Goal: Task Accomplishment & Management: Manage account settings

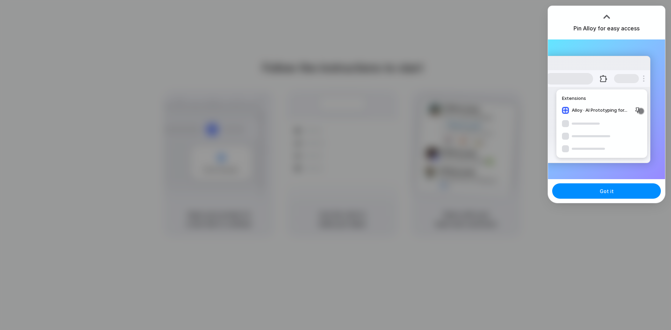
click at [588, 191] on button "Got it" at bounding box center [606, 190] width 109 height 15
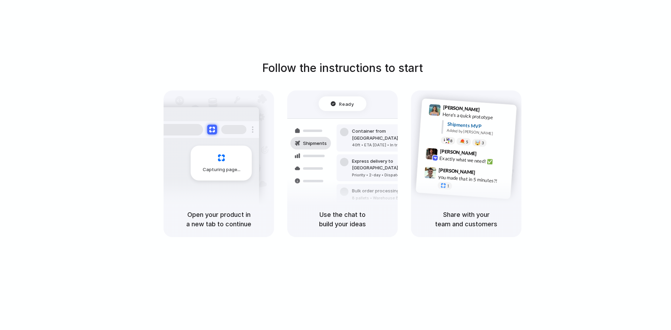
click at [402, 46] on div "Follow the instructions to start Capturing page Open your product in a new tab …" at bounding box center [342, 172] width 685 height 344
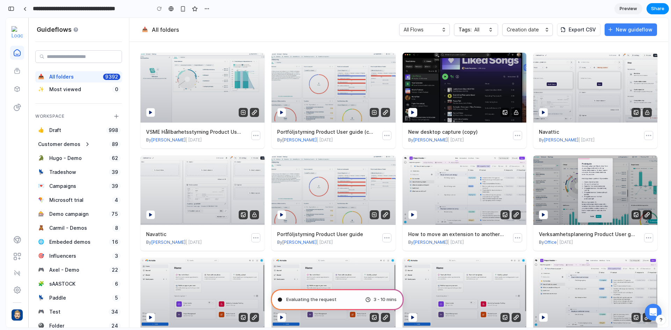
click at [13, 8] on div "button" at bounding box center [11, 8] width 6 height 5
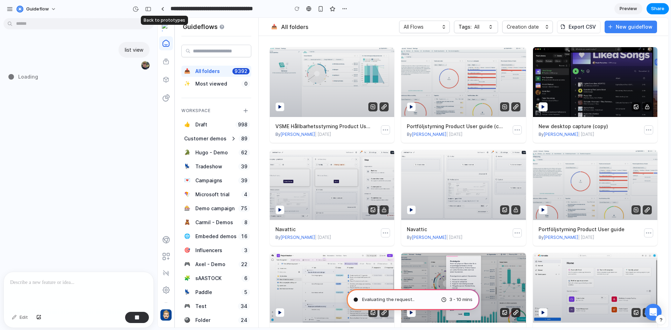
click at [162, 8] on div at bounding box center [162, 9] width 3 height 4
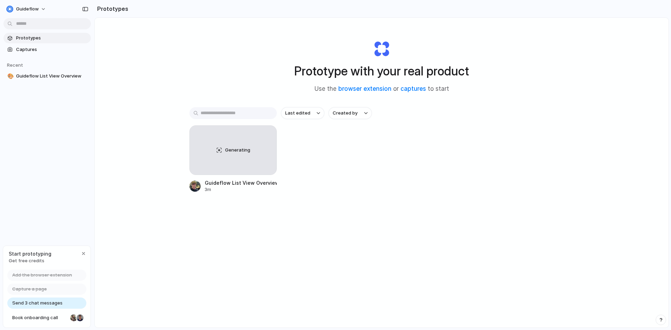
click at [53, 52] on span "Captures" at bounding box center [52, 49] width 72 height 7
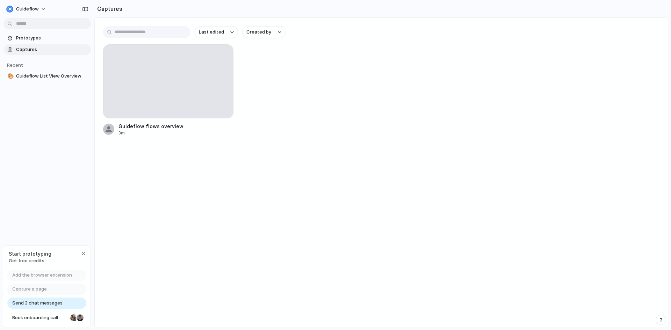
click at [50, 39] on span "Prototypes" at bounding box center [52, 38] width 72 height 7
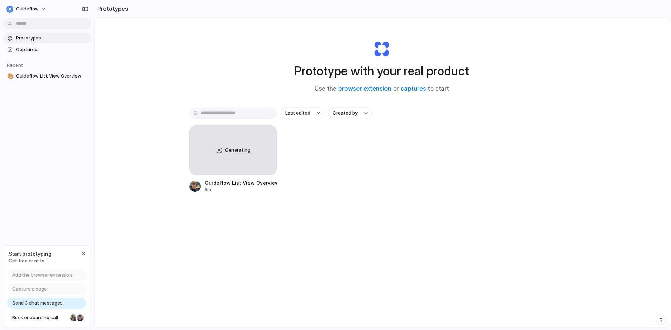
click at [236, 182] on div "Guideflow List View Overview" at bounding box center [241, 182] width 72 height 7
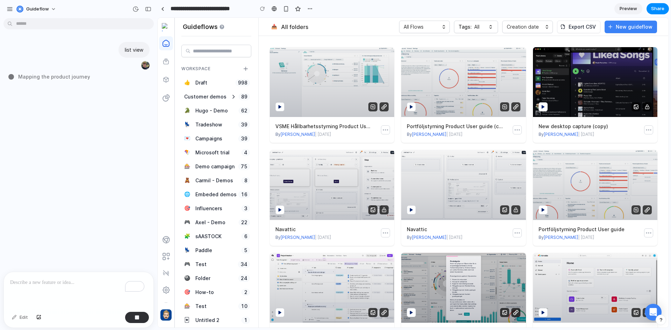
scroll to position [35, 0]
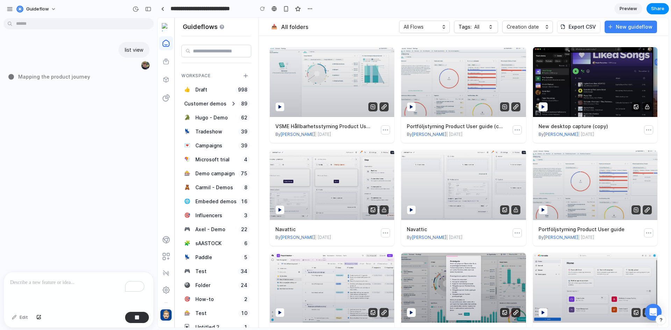
click at [209, 92] on div "👍 Draft 998" at bounding box center [216, 89] width 70 height 11
click at [208, 91] on div "Draft" at bounding box center [201, 89] width 15 height 11
click at [209, 110] on div "Customer demos 89" at bounding box center [216, 104] width 70 height 14
click at [209, 122] on div "Hugo - Demo" at bounding box center [211, 117] width 35 height 11
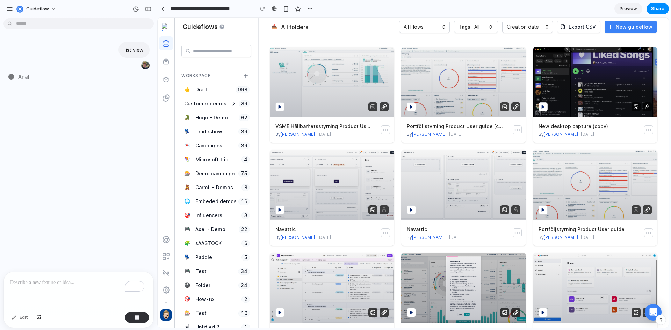
click at [213, 144] on div "Campaigns" at bounding box center [208, 146] width 27 height 8
click at [213, 150] on div "Campaigns" at bounding box center [209, 145] width 30 height 11
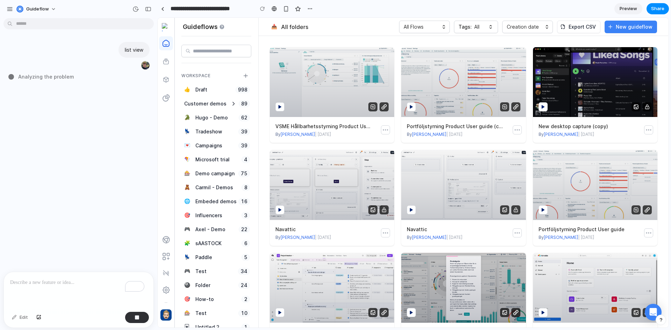
click at [196, 162] on div "Customer demos 89 🐊 [PERSON_NAME] - Demo 62 💺 Tradeshow 39 💌 Campaigns 39 🪁 Mic…" at bounding box center [216, 292] width 70 height 391
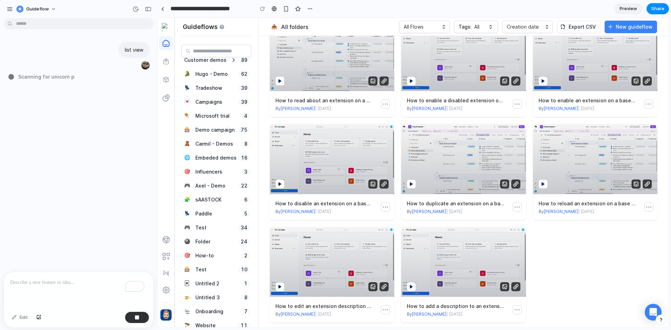
scroll to position [67, 0]
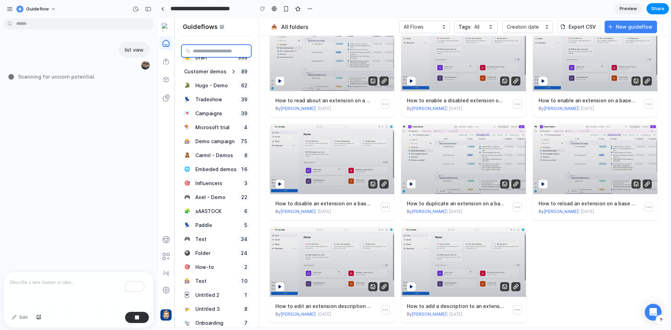
click at [214, 54] on input "text" at bounding box center [216, 51] width 70 height 13
type input "*"
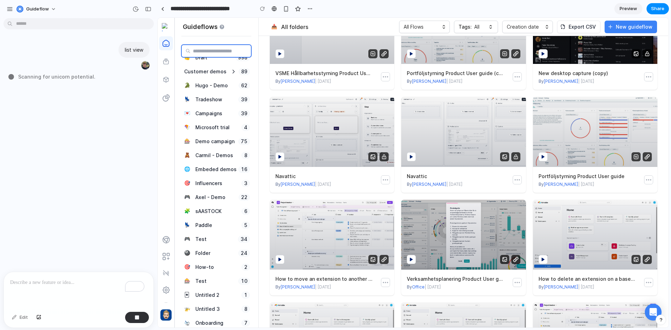
scroll to position [0, 0]
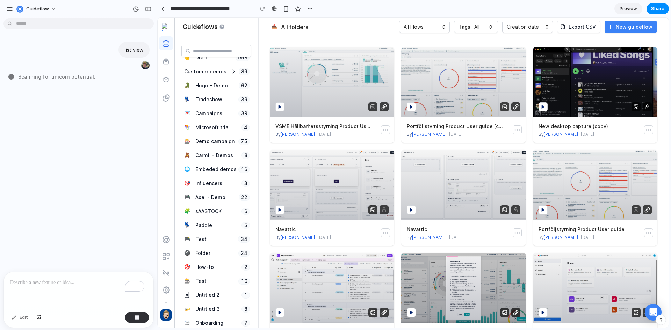
click at [630, 11] on span "Preview" at bounding box center [627, 8] width 17 height 7
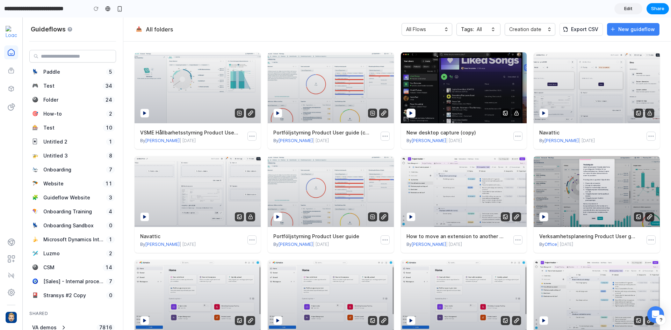
scroll to position [279, 0]
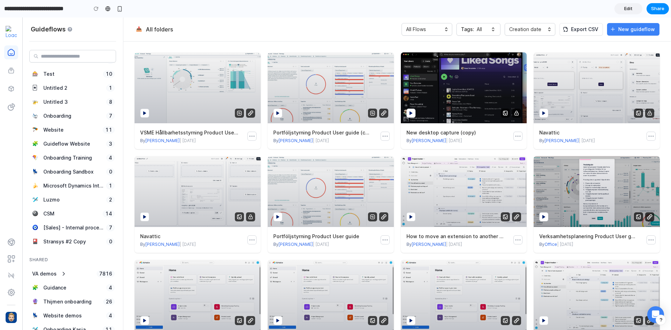
click at [17, 245] on link "Route B" at bounding box center [11, 242] width 14 height 14
click at [16, 258] on link "Integrations" at bounding box center [11, 259] width 14 height 14
click at [627, 11] on span "Edit" at bounding box center [628, 8] width 8 height 7
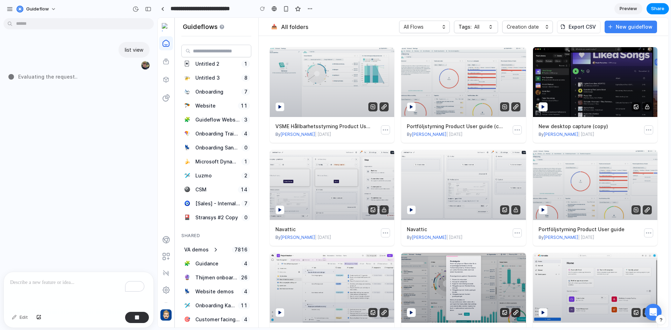
scroll to position [277, 0]
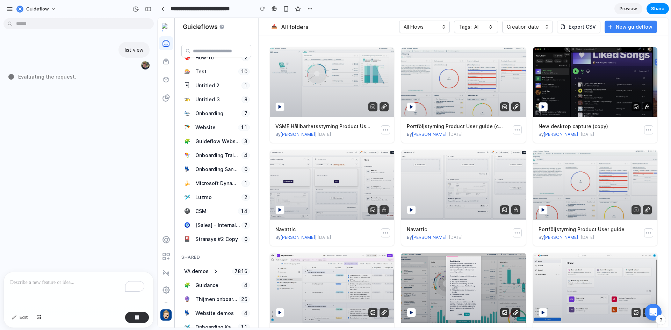
click at [158, 18] on icon "dots_horizontal_outline-icon" at bounding box center [158, 18] width 0 height 0
click at [158, 18] on div at bounding box center [158, 18] width 0 height 0
click at [158, 18] on icon "dots_horizontal_outline-icon" at bounding box center [158, 18] width 0 height 0
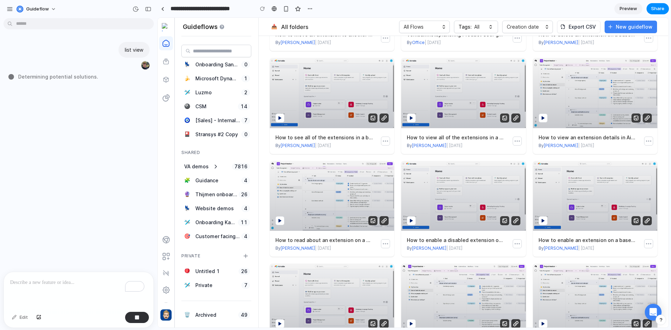
scroll to position [228, 0]
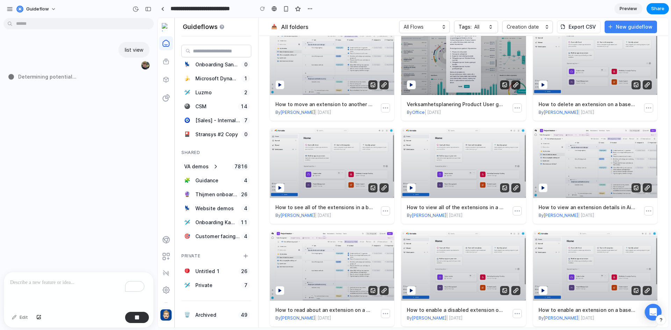
click at [660, 323] on button "button" at bounding box center [660, 320] width 10 height 10
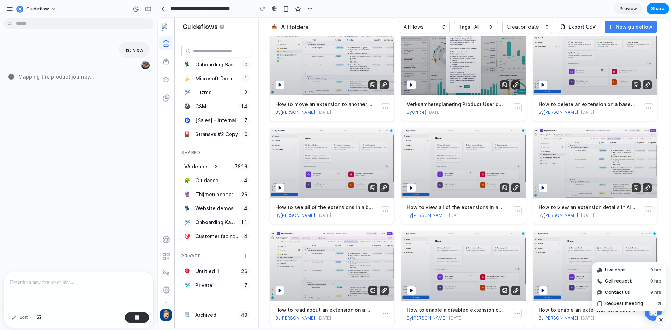
click at [649, 318] on div "Open Intercom Messenger" at bounding box center [653, 312] width 17 height 17
click at [658, 321] on div "button" at bounding box center [661, 320] width 6 height 8
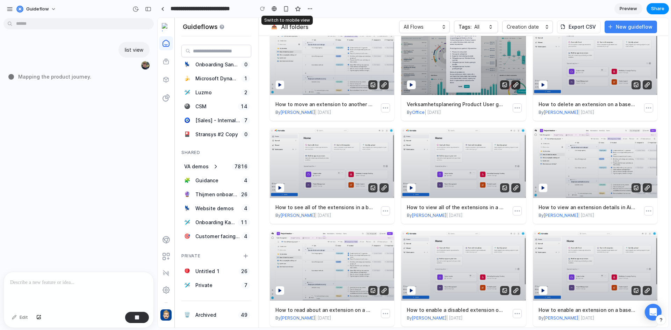
click at [287, 10] on div "button" at bounding box center [286, 9] width 6 height 6
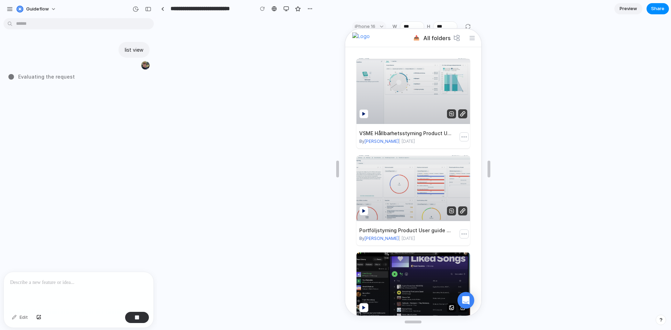
scroll to position [0, 0]
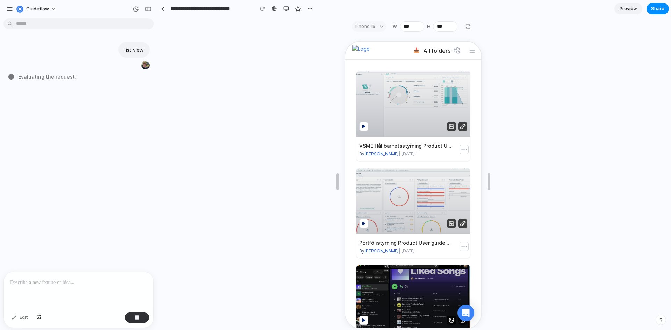
click at [379, 28] on div "iPhone 16" at bounding box center [369, 26] width 34 height 10
click at [378, 27] on div "iPhone 16" at bounding box center [369, 26] width 34 height 10
click at [290, 12] on button "button" at bounding box center [286, 8] width 10 height 10
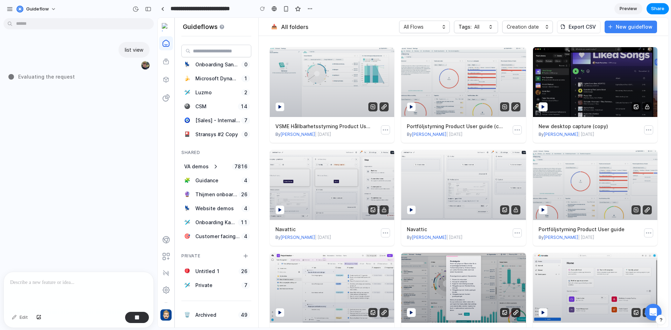
drag, startPoint x: 432, startPoint y: 28, endPoint x: 295, endPoint y: 24, distance: 137.7
click at [308, 9] on div "button" at bounding box center [310, 9] width 6 height 6
click at [314, 9] on div "Duplicate Delete" at bounding box center [335, 165] width 671 height 330
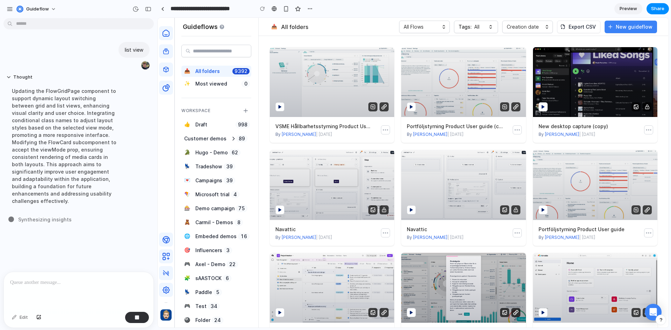
click at [60, 217] on div "list view Thought Updating the FlowGridPage component to support dynamic layout…" at bounding box center [76, 146] width 153 height 251
click at [167, 239] on icon at bounding box center [166, 239] width 3 height 3
click at [197, 85] on div "Most viewed" at bounding box center [211, 84] width 32 height 8
click at [187, 142] on div "Customer demos" at bounding box center [205, 139] width 42 height 8
click at [53, 203] on div "Thought Updating the FlowGridPage component to support dynamic layout switching…" at bounding box center [64, 141] width 122 height 143
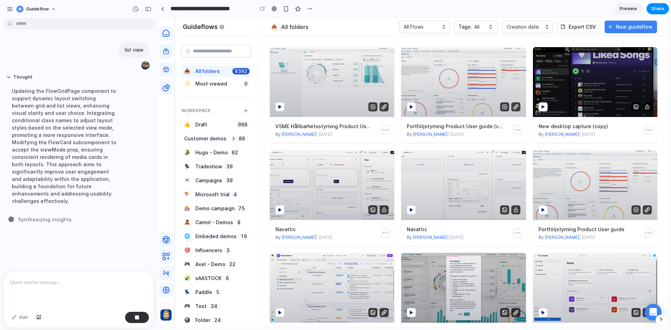
click at [53, 216] on div "list view Thought Updating the FlowGridPage component to support dynamic layout…" at bounding box center [76, 146] width 153 height 251
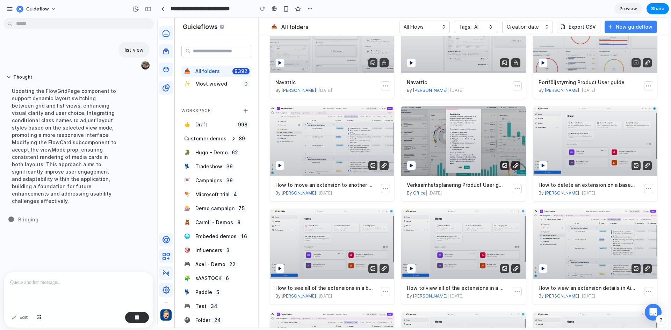
scroll to position [105, 0]
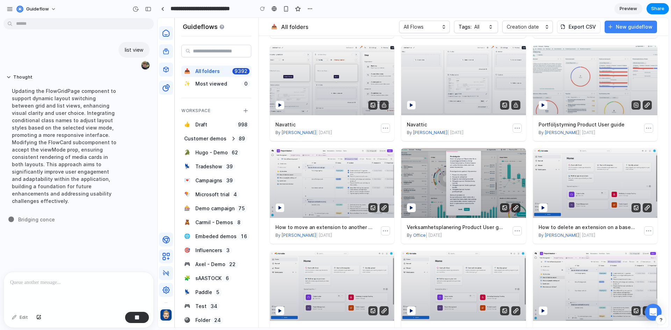
click at [451, 224] on div "Verksamhetsplanering Product User guide" at bounding box center [455, 228] width 97 height 8
click at [450, 219] on div "Verksamhetsplanering Product User guide By Office | [DATE]" at bounding box center [463, 194] width 116 height 92
click at [513, 231] on button at bounding box center [517, 231] width 8 height 8
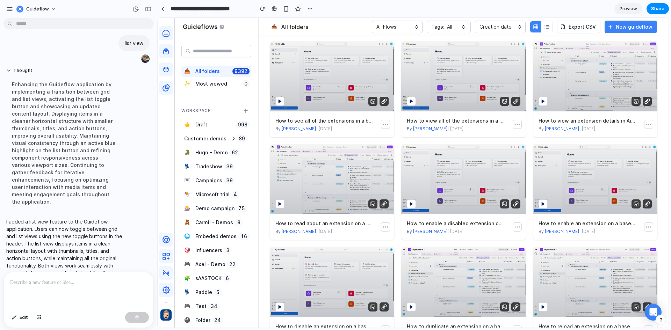
scroll to position [0, 0]
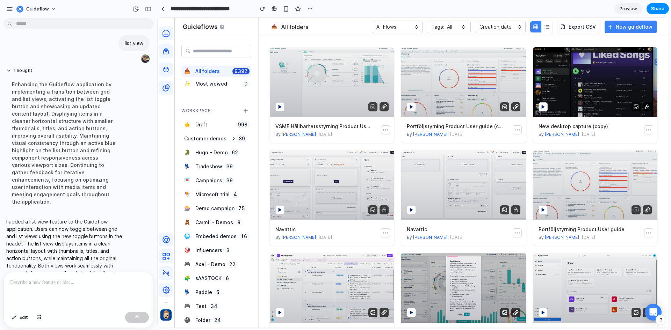
click at [541, 31] on button "button" at bounding box center [535, 26] width 11 height 11
click at [544, 30] on button "button" at bounding box center [546, 26] width 11 height 11
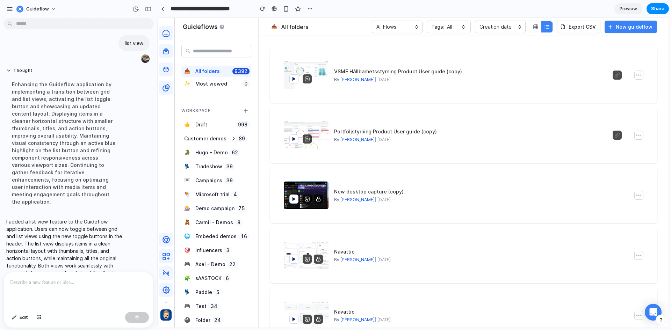
click at [541, 29] on button "button" at bounding box center [535, 26] width 11 height 11
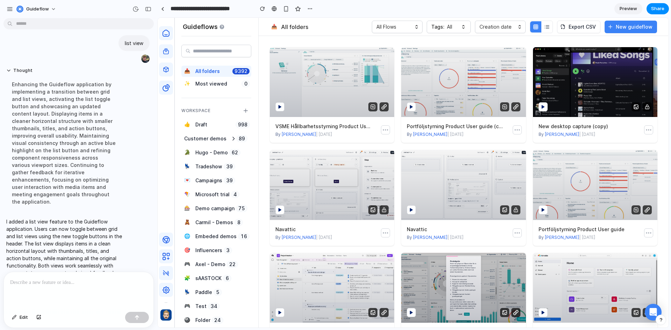
click at [552, 28] on button "button" at bounding box center [546, 26] width 11 height 11
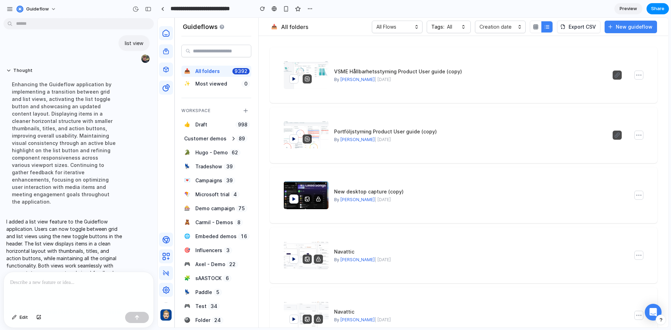
click at [530, 24] on div "All Flows Tags: All Creation date Export CSV New guideflow" at bounding box center [493, 27] width 349 height 13
click at [294, 77] on div at bounding box center [293, 78] width 9 height 9
click at [312, 79] on div at bounding box center [306, 75] width 45 height 28
click at [541, 27] on button "button" at bounding box center [535, 26] width 11 height 11
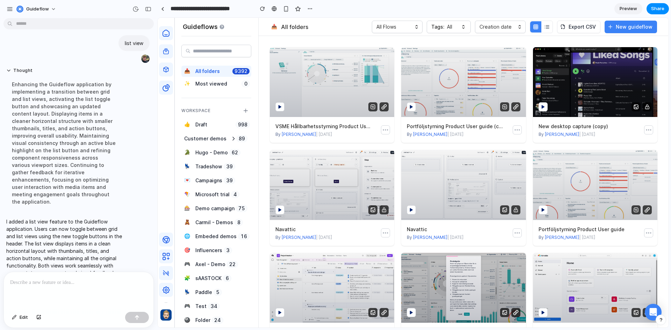
click at [550, 27] on icon "button" at bounding box center [547, 27] width 6 height 6
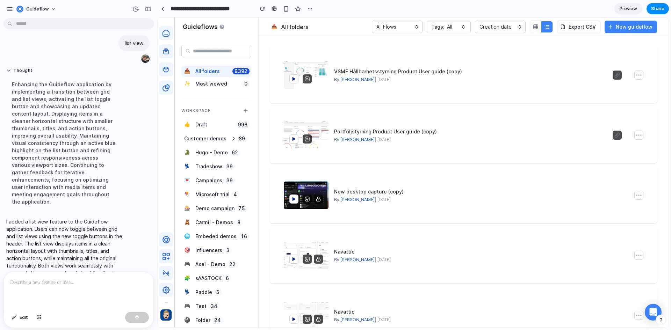
click at [539, 30] on button "button" at bounding box center [535, 26] width 11 height 11
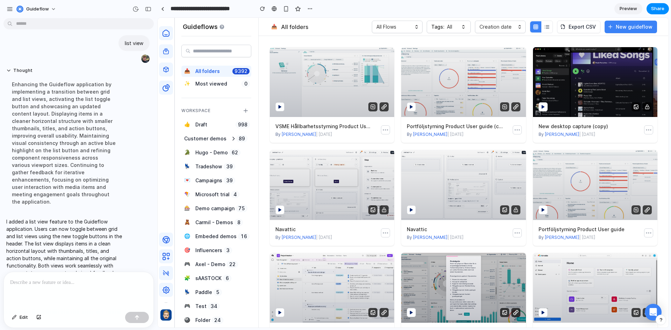
click at [545, 30] on button "button" at bounding box center [546, 26] width 11 height 11
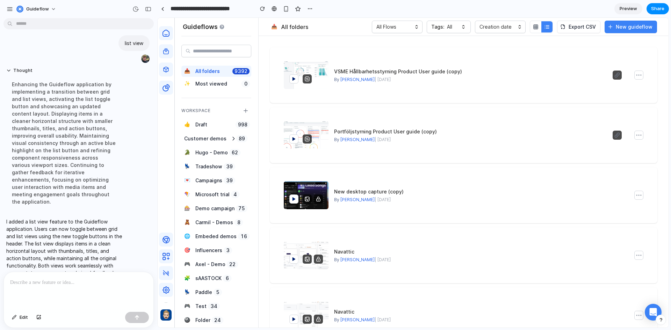
click at [540, 30] on button "button" at bounding box center [535, 26] width 11 height 11
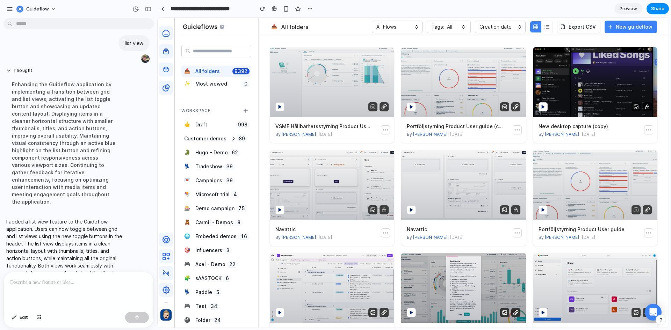
click at [546, 31] on button "button" at bounding box center [546, 26] width 11 height 11
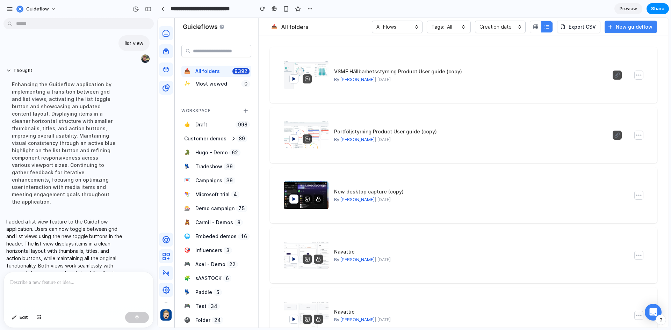
click at [540, 31] on button "button" at bounding box center [535, 26] width 11 height 11
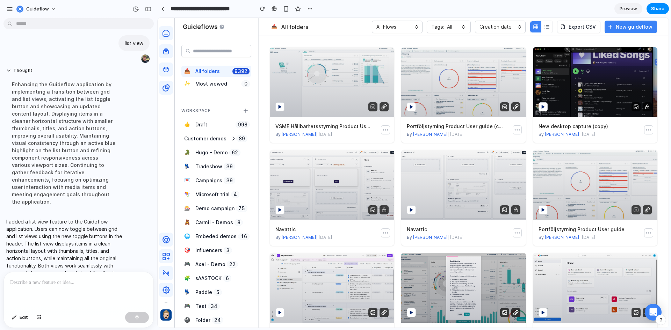
click at [546, 31] on button "button" at bounding box center [546, 26] width 11 height 11
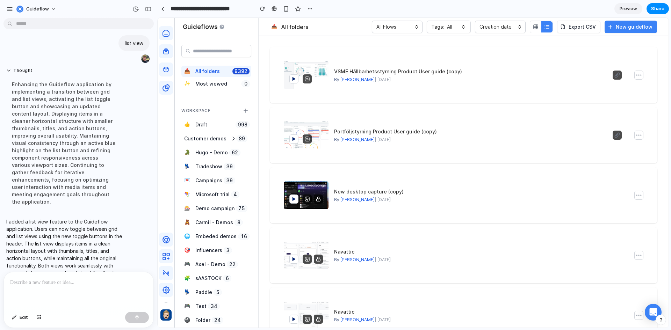
click at [537, 29] on rect "button" at bounding box center [535, 27] width 4 height 4
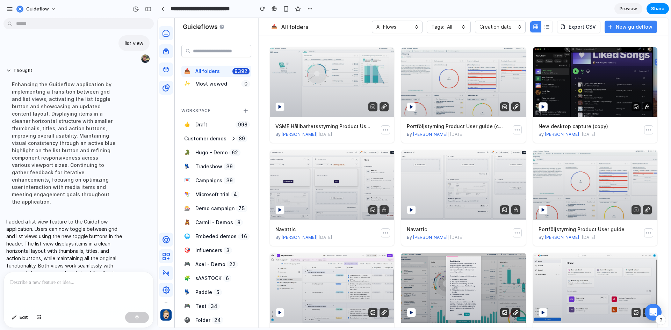
click at [544, 29] on button "button" at bounding box center [546, 26] width 11 height 11
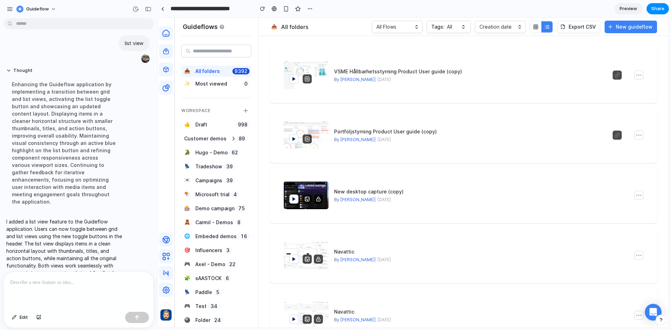
click at [538, 29] on rect "button" at bounding box center [535, 27] width 4 height 4
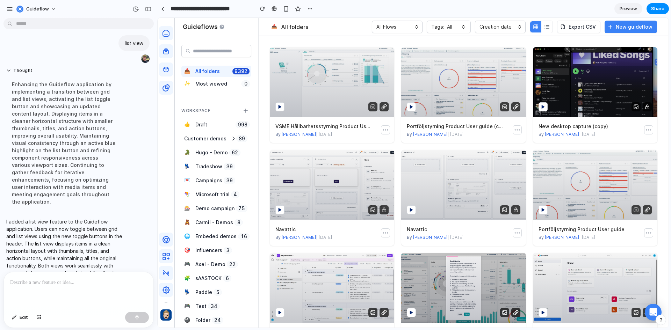
click at [547, 27] on icon "button" at bounding box center [547, 27] width 6 height 6
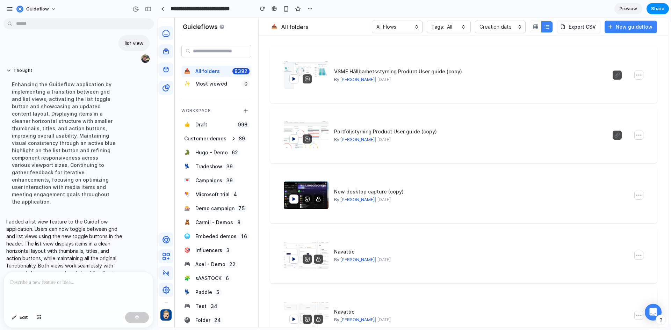
click at [541, 26] on button "button" at bounding box center [535, 26] width 11 height 11
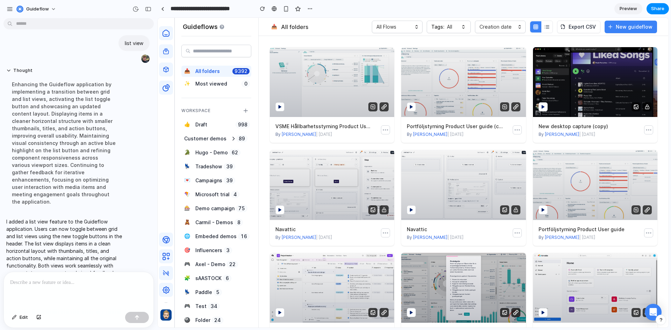
click at [550, 26] on icon "button" at bounding box center [547, 27] width 6 height 6
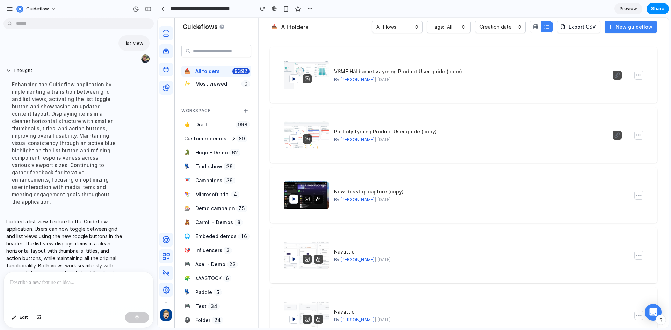
click at [537, 25] on icon "button" at bounding box center [536, 27] width 6 height 6
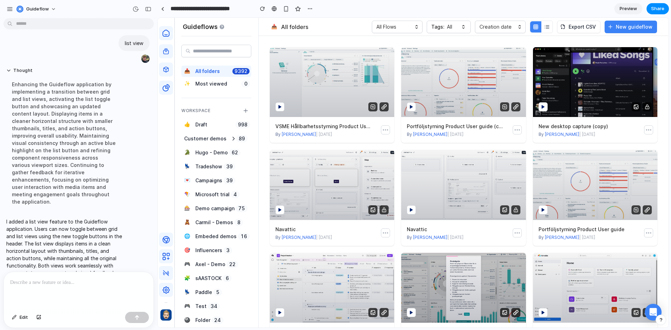
click at [550, 32] on div at bounding box center [541, 27] width 23 height 13
click at [549, 29] on icon "button" at bounding box center [547, 27] width 6 height 6
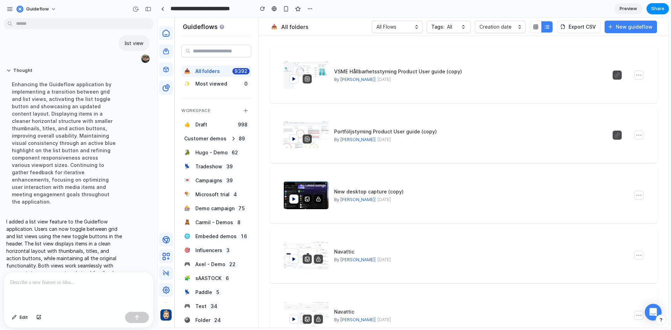
click at [538, 25] on rect "button" at bounding box center [535, 27] width 4 height 4
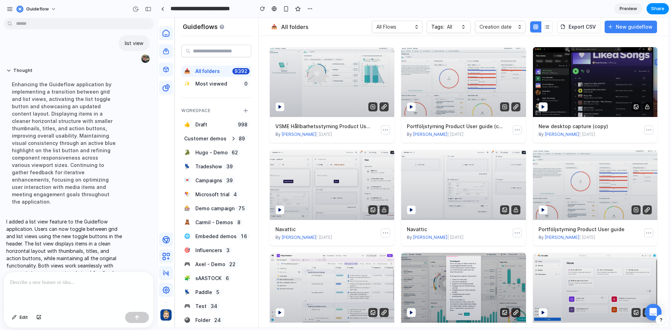
click at [546, 30] on button "button" at bounding box center [546, 26] width 11 height 11
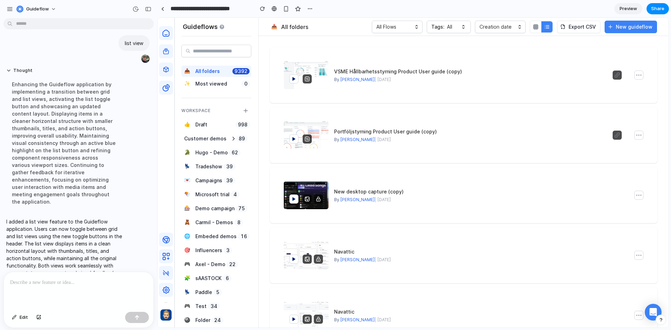
click at [278, 101] on ep-card "VSME Hållbarhetsstyrning Product User guide (copy) By [PERSON_NAME] | [DATE]" at bounding box center [463, 75] width 387 height 56
click at [281, 123] on div "Portföljstyrning Product User guide (copy) By [PERSON_NAME] | [DATE]" at bounding box center [463, 135] width 371 height 39
click at [213, 88] on div "Most viewed" at bounding box center [211, 83] width 35 height 11
click at [213, 79] on div "Most viewed" at bounding box center [211, 83] width 35 height 11
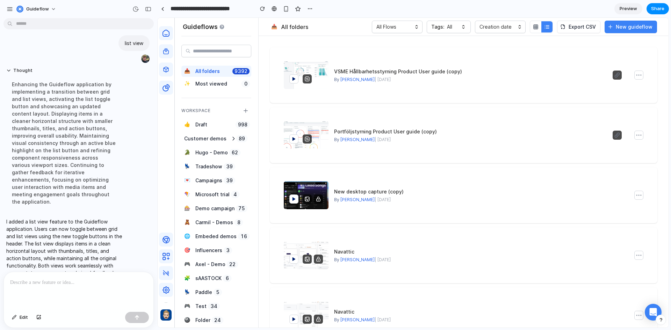
click at [535, 24] on button "button" at bounding box center [535, 26] width 11 height 11
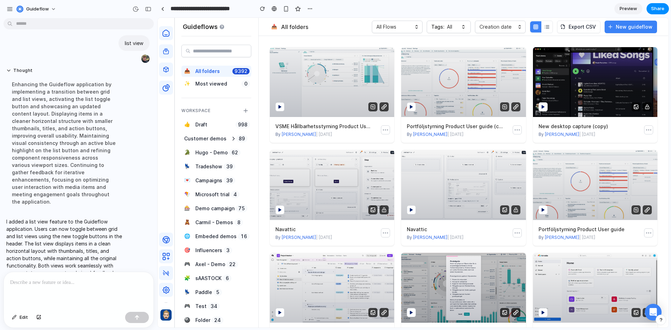
click at [550, 25] on icon "button" at bounding box center [547, 27] width 6 height 6
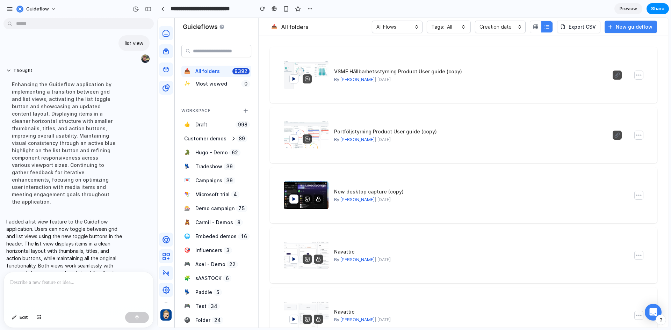
click at [536, 25] on rect "button" at bounding box center [535, 27] width 4 height 4
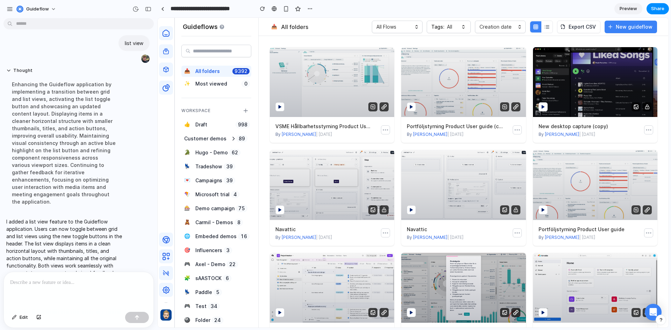
click at [549, 27] on icon "button" at bounding box center [547, 27] width 3 height 0
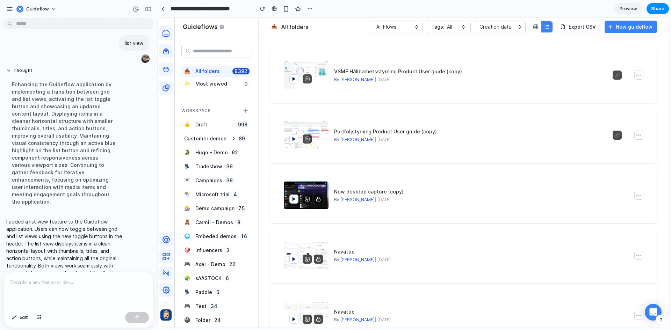
click at [535, 25] on icon "button" at bounding box center [535, 27] width 0 height 4
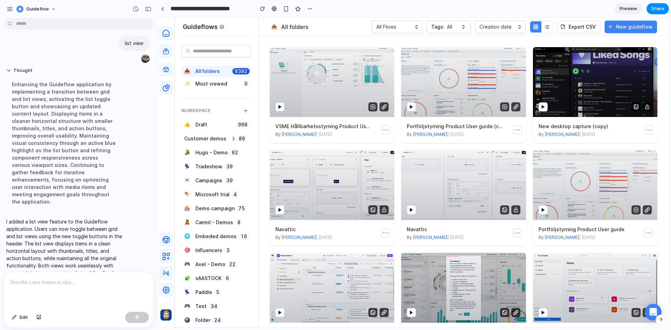
click at [549, 30] on button "button" at bounding box center [546, 26] width 11 height 11
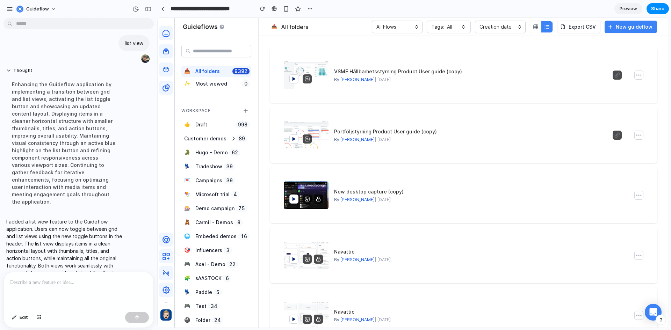
click at [470, 86] on div "VSME Hållbarhetsstyrning Product User guide (copy) By [PERSON_NAME] | [DATE]" at bounding box center [463, 75] width 371 height 39
click at [13, 11] on button "button" at bounding box center [10, 9] width 10 height 10
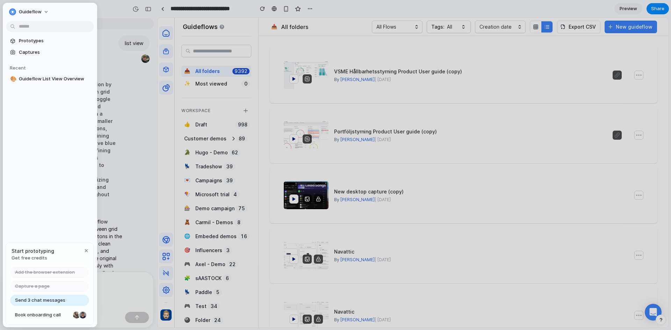
click at [88, 248] on div "button" at bounding box center [86, 251] width 6 height 6
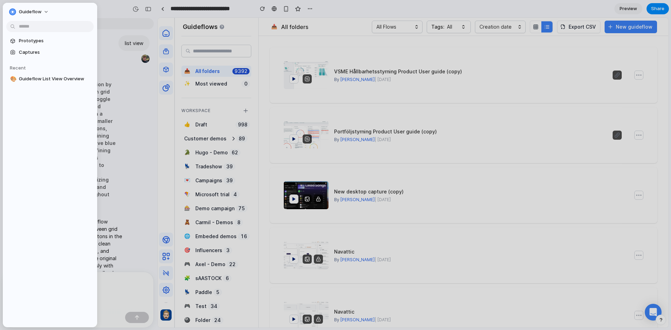
click at [29, 16] on button "Guideflow" at bounding box center [29, 11] width 46 height 11
click at [14, 12] on div "Settings Invite members Change theme Sign out" at bounding box center [335, 165] width 671 height 330
click at [14, 12] on div "button" at bounding box center [12, 11] width 7 height 7
click at [14, 12] on div "Settings Invite members Change theme Sign out" at bounding box center [335, 165] width 671 height 330
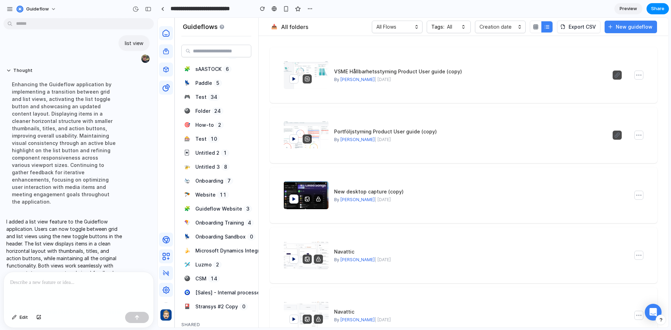
scroll to position [210, 0]
click at [24, 13] on button "Guideflow" at bounding box center [37, 8] width 46 height 11
click at [29, 32] on span "Invite members" at bounding box center [43, 35] width 34 height 7
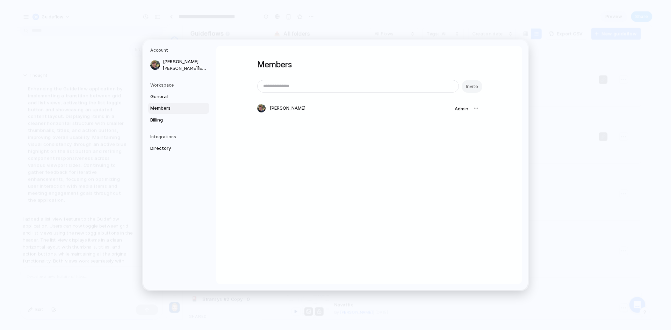
click at [173, 96] on span "General" at bounding box center [172, 96] width 45 height 7
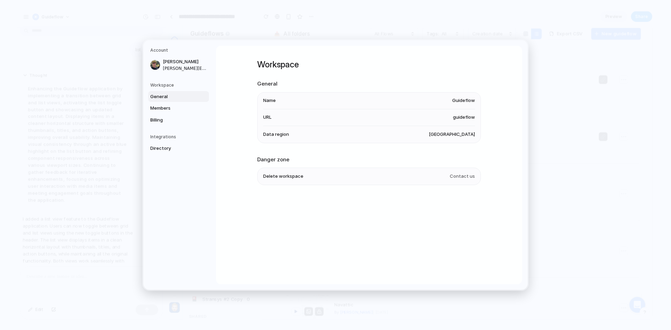
click at [169, 108] on span "Members" at bounding box center [172, 108] width 45 height 7
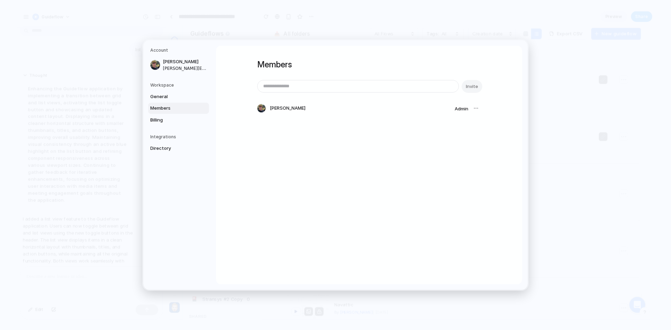
click at [168, 117] on span "Billing" at bounding box center [172, 120] width 45 height 7
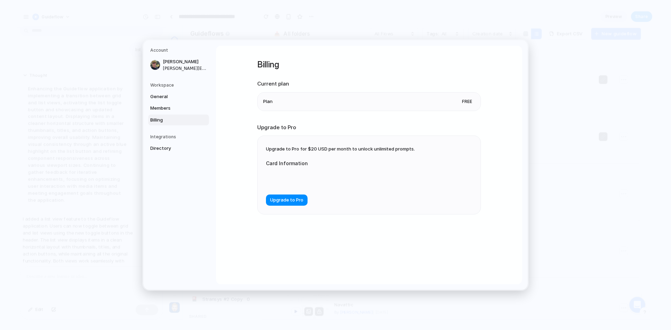
click at [166, 137] on h5 "Integrations" at bounding box center [179, 137] width 59 height 6
click at [167, 141] on div "Integrations Directory" at bounding box center [179, 144] width 59 height 20
click at [162, 142] on div "Integrations Directory" at bounding box center [179, 144] width 59 height 20
click at [161, 146] on span "Directory" at bounding box center [172, 148] width 45 height 7
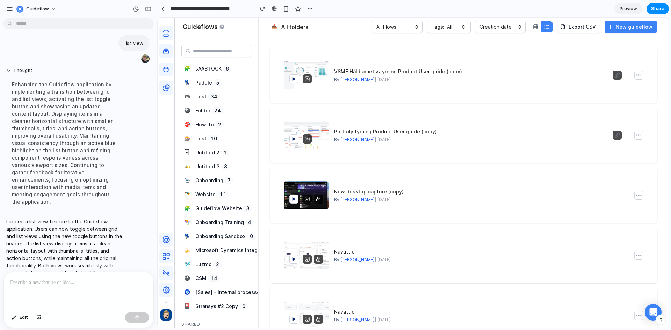
click at [16, 10] on button "Guideflow" at bounding box center [37, 8] width 46 height 11
click at [16, 10] on div "Settings Invite members Change theme Sign out" at bounding box center [335, 165] width 671 height 330
click at [539, 30] on button "button" at bounding box center [535, 26] width 11 height 11
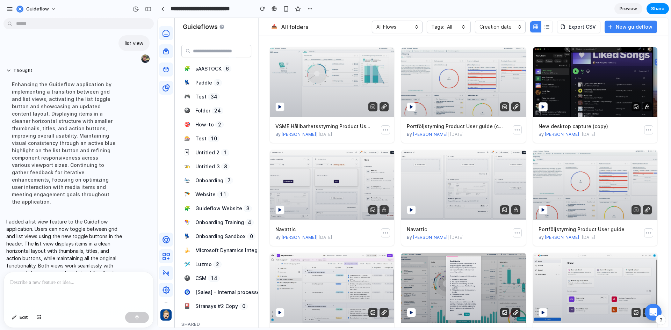
click at [547, 28] on icon "button" at bounding box center [547, 27] width 6 height 6
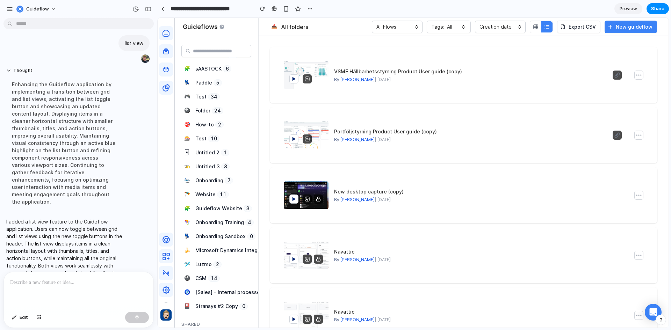
click at [535, 27] on icon "button" at bounding box center [536, 27] width 6 height 6
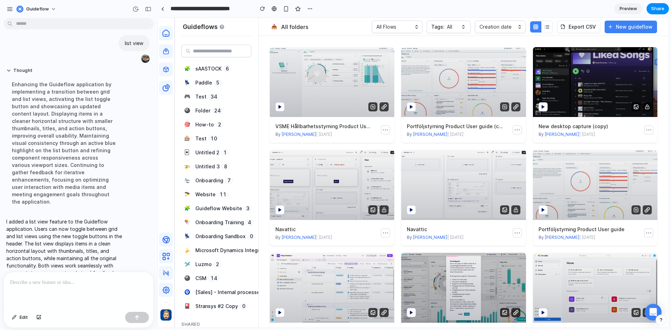
click at [541, 26] on button "button" at bounding box center [535, 26] width 11 height 11
click at [543, 26] on div at bounding box center [541, 27] width 23 height 13
click at [543, 25] on button "button" at bounding box center [546, 26] width 11 height 11
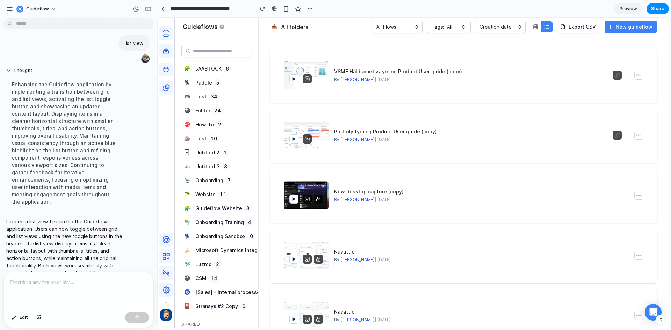
click at [545, 26] on button "button" at bounding box center [546, 26] width 11 height 11
click at [538, 26] on icon "button" at bounding box center [535, 26] width 4 height 0
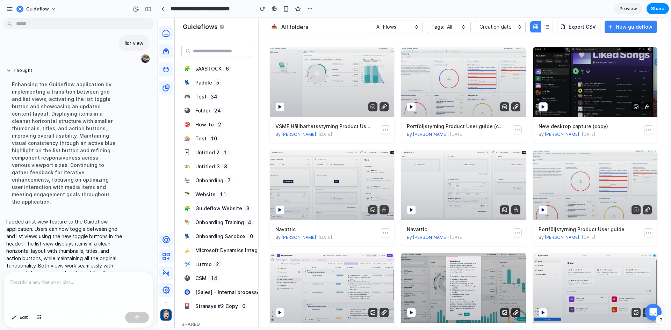
click at [544, 27] on button "button" at bounding box center [546, 26] width 11 height 11
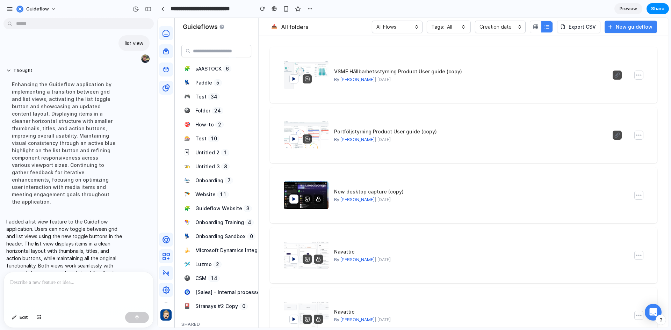
click at [541, 27] on button "button" at bounding box center [535, 26] width 11 height 11
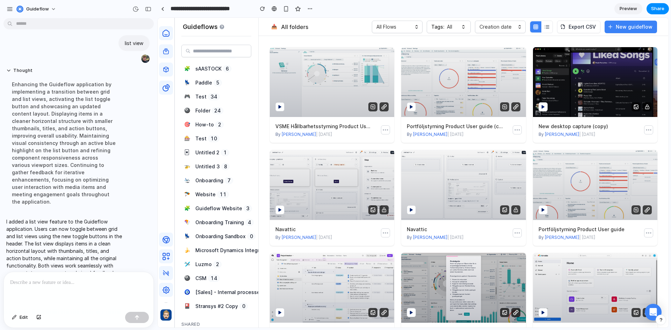
click at [545, 22] on button "button" at bounding box center [546, 26] width 11 height 11
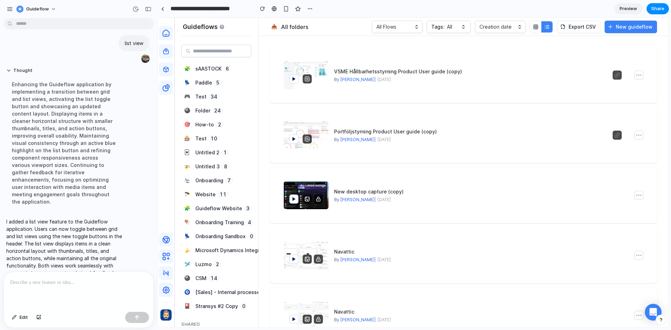
click at [541, 30] on button "button" at bounding box center [535, 26] width 11 height 11
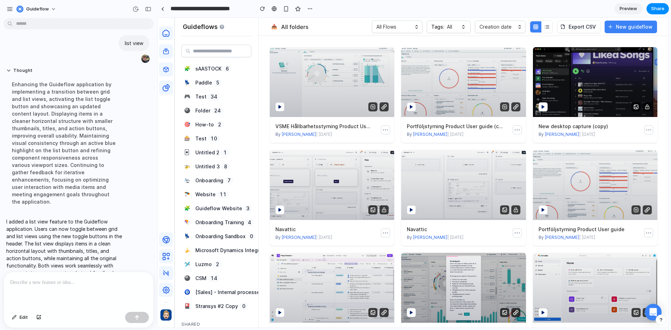
click at [541, 29] on button "button" at bounding box center [535, 26] width 11 height 11
click at [547, 34] on header "📥 All folders All Flows Tags: All Creation date Export CSV New guideflow" at bounding box center [463, 27] width 409 height 18
click at [545, 28] on icon "button" at bounding box center [545, 28] width 0 height 0
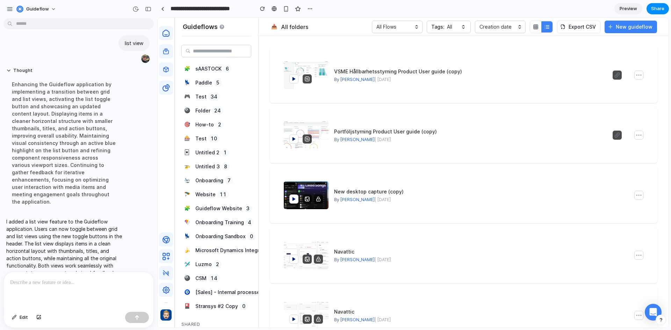
click at [634, 79] on button at bounding box center [638, 75] width 8 height 8
click at [614, 77] on icon at bounding box center [617, 75] width 6 height 6
click at [327, 75] on div at bounding box center [306, 75] width 45 height 28
click at [307, 77] on icon at bounding box center [307, 79] width 6 height 6
click at [543, 31] on button "button" at bounding box center [546, 26] width 11 height 11
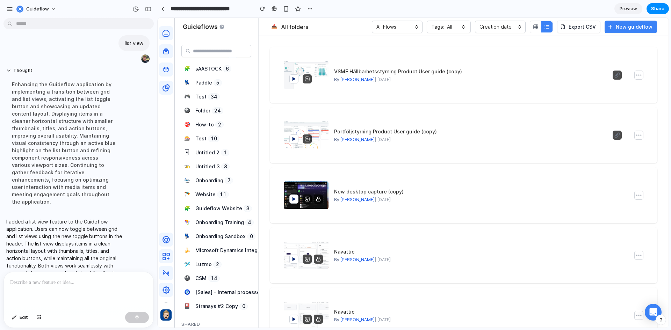
click at [538, 28] on icon "button" at bounding box center [536, 27] width 6 height 6
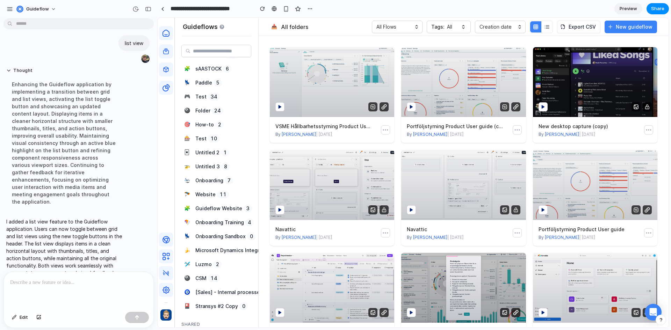
click at [549, 28] on icon "button" at bounding box center [547, 28] width 3 height 0
